Goal: Find specific page/section: Find specific page/section

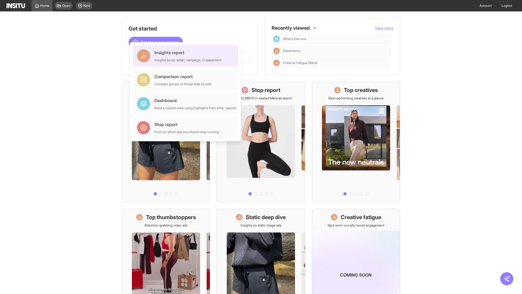
click at [187, 56] on div "Insights report Insights by ad, adset, campaign, or placement" at bounding box center [188, 55] width 67 height 13
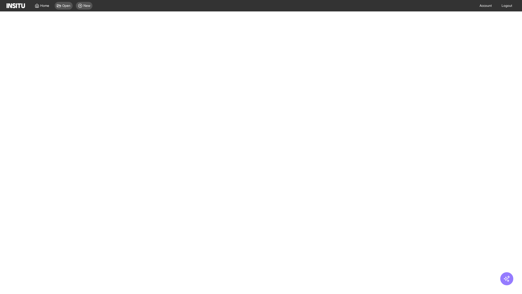
select select "**"
